Goal: Task Accomplishment & Management: Use online tool/utility

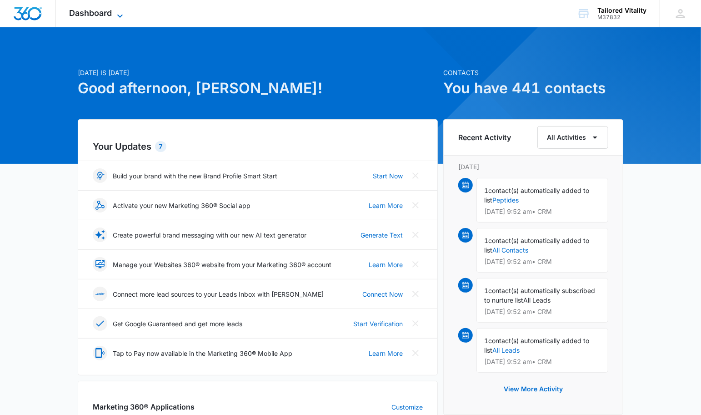
click at [120, 11] on icon at bounding box center [120, 15] width 11 height 11
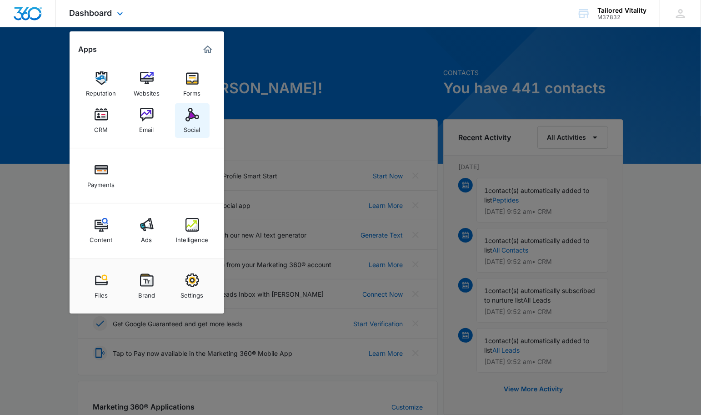
click at [187, 114] on img at bounding box center [192, 115] width 14 height 14
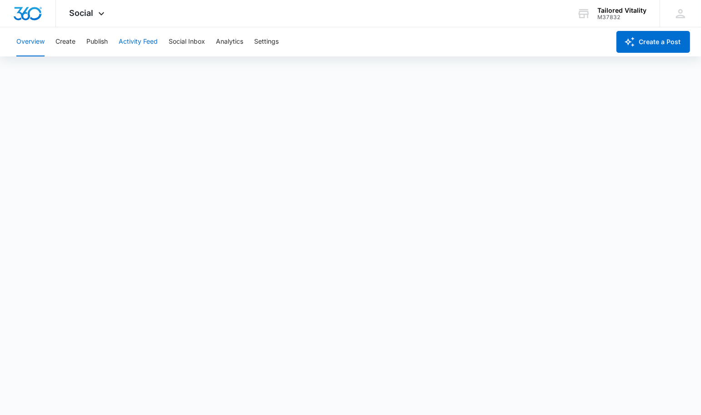
click at [133, 42] on button "Activity Feed" at bounding box center [138, 41] width 39 height 29
